Goal: Task Accomplishment & Management: Manage account settings

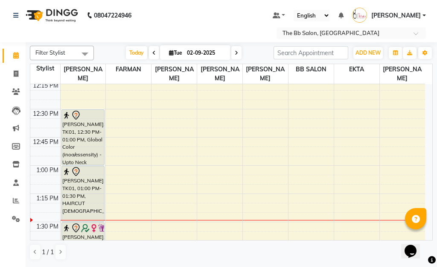
scroll to position [384, 0]
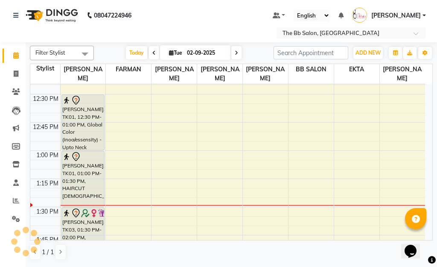
click at [81, 54] on span at bounding box center [84, 54] width 17 height 16
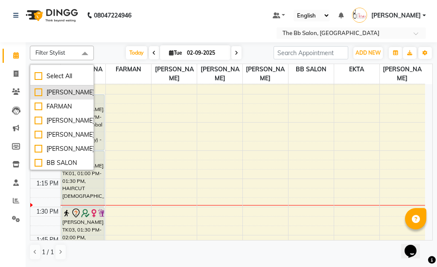
click at [38, 97] on div "[PERSON_NAME]" at bounding box center [62, 92] width 55 height 9
checkbox input "true"
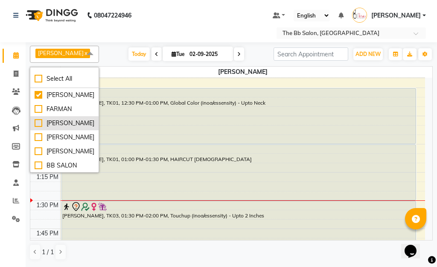
click at [37, 114] on div "FARMAN" at bounding box center [65, 109] width 60 height 9
checkbox input "true"
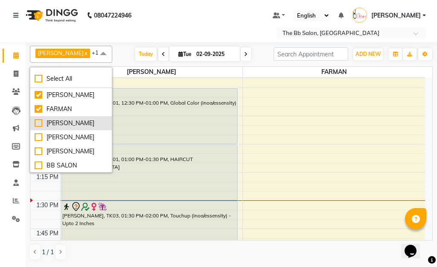
click at [37, 126] on div "[PERSON_NAME]" at bounding box center [71, 123] width 73 height 9
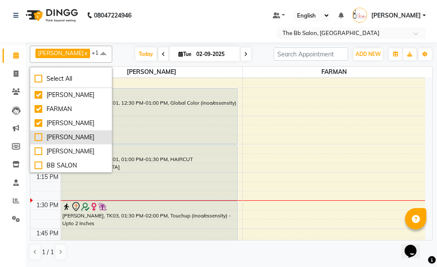
checkbox input "true"
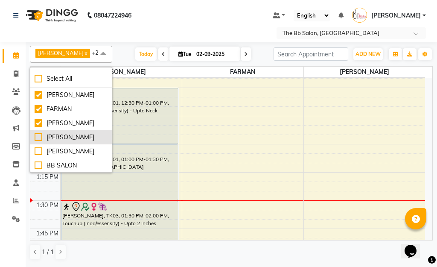
click at [38, 139] on div "[PERSON_NAME]" at bounding box center [71, 137] width 73 height 9
checkbox input "true"
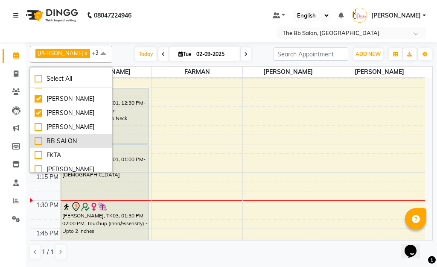
scroll to position [38, 0]
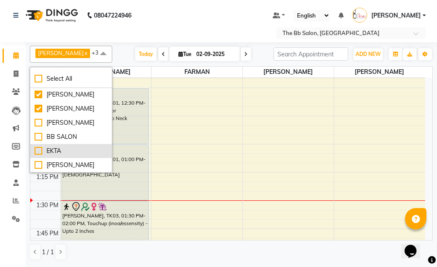
click at [38, 147] on div "EKTA" at bounding box center [71, 151] width 73 height 9
checkbox input "true"
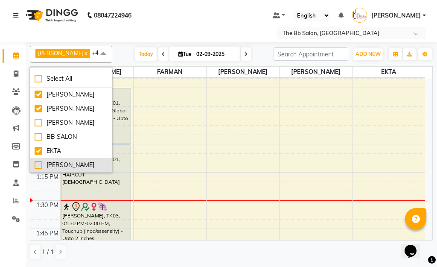
click at [38, 161] on div "[PERSON_NAME]" at bounding box center [71, 165] width 73 height 9
checkbox input "true"
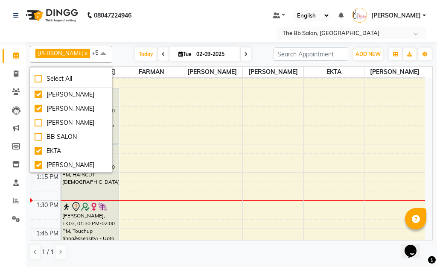
click at [95, 55] on span at bounding box center [103, 54] width 17 height 16
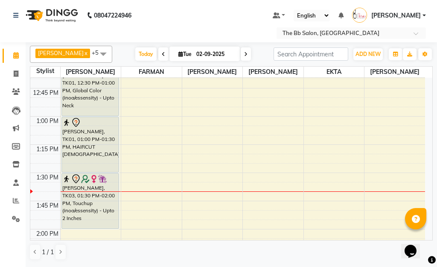
scroll to position [427, 0]
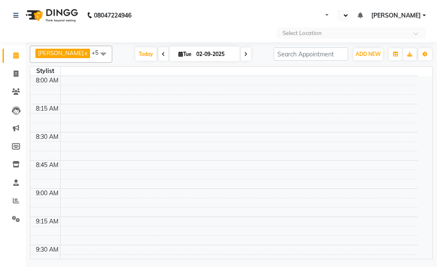
select select "en"
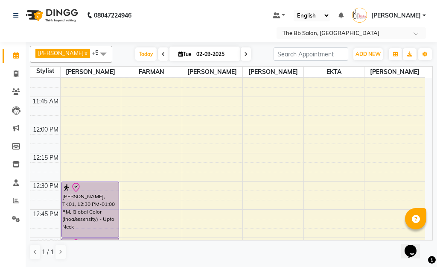
scroll to position [299, 0]
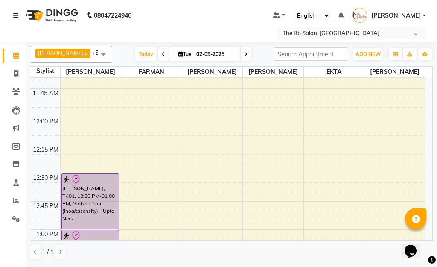
click at [416, 34] on span at bounding box center [419, 36] width 11 height 9
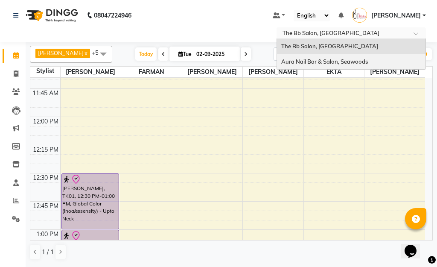
click at [323, 59] on span "Aura Nail Bar & Salon, Seawoods" at bounding box center [324, 61] width 87 height 7
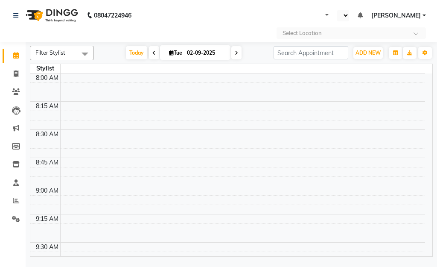
select select "en"
